Goal: Transaction & Acquisition: Download file/media

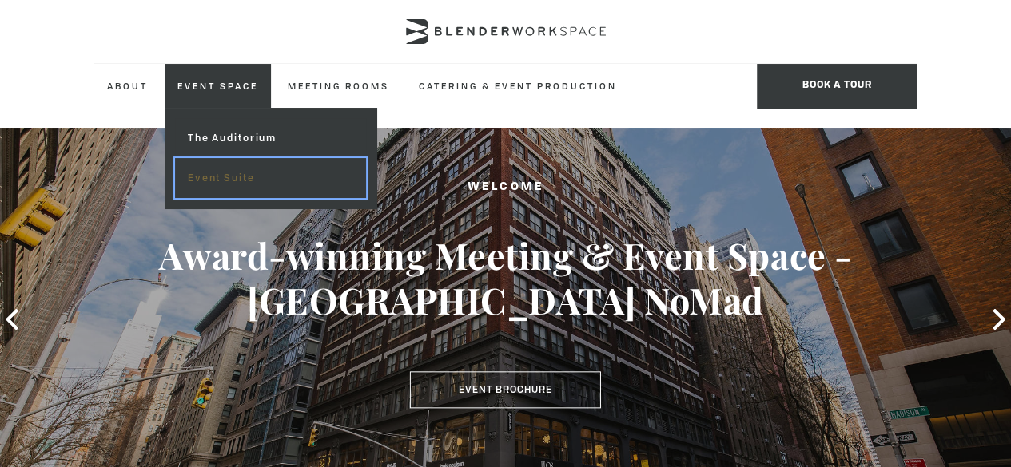
click at [243, 173] on link "Event Suite" at bounding box center [270, 178] width 191 height 40
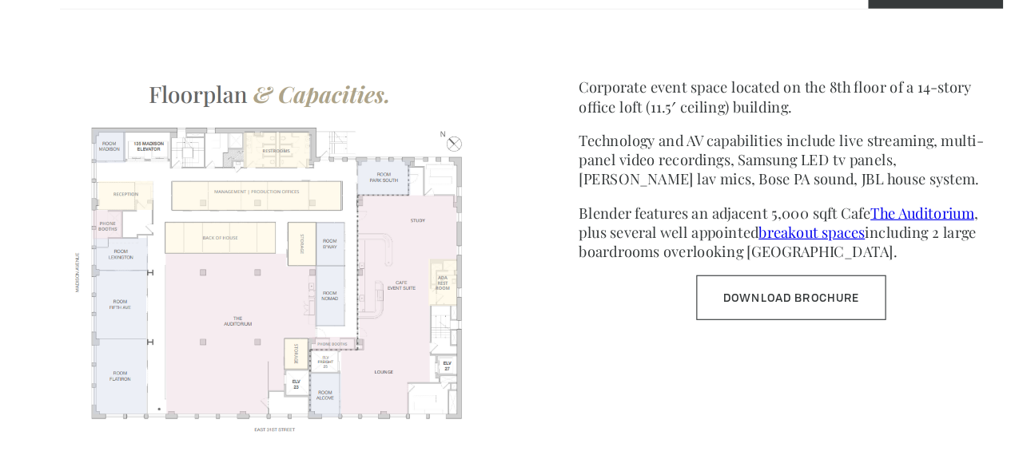
scroll to position [642, 0]
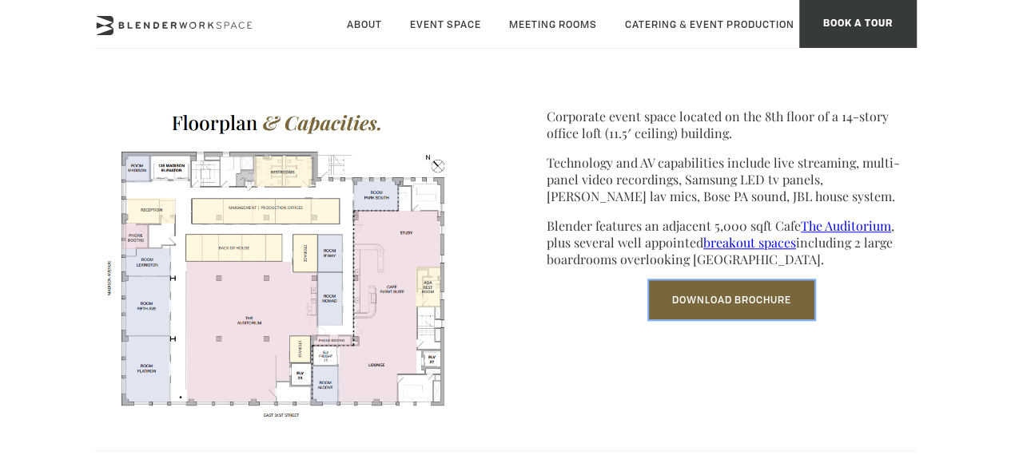
click at [740, 304] on link "Download Brochure" at bounding box center [731, 299] width 165 height 39
